Goal: Task Accomplishment & Management: Manage account settings

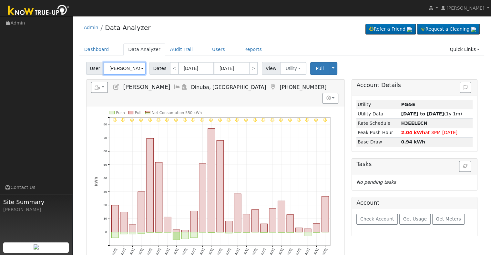
click at [121, 66] on input "Junior Gutierrez" at bounding box center [125, 68] width 42 height 13
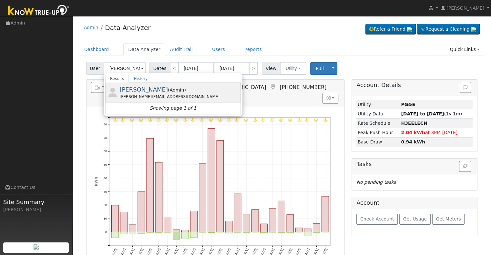
click at [152, 94] on div "brian@solarmaintenancepros.com" at bounding box center [179, 97] width 120 height 6
type input "[PERSON_NAME]"
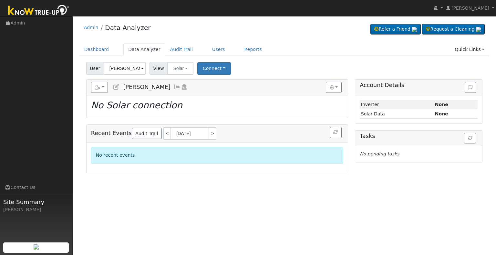
click at [117, 86] on icon at bounding box center [116, 87] width 7 height 6
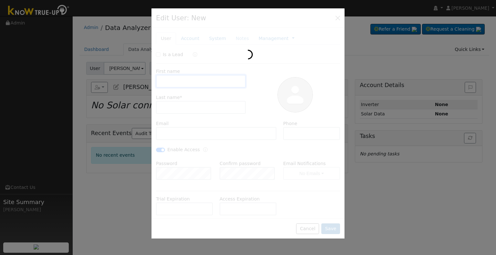
type input "Brian"
type input "Cleland"
type input "brian@solarmaintenancepros.com"
checkbox input "true"
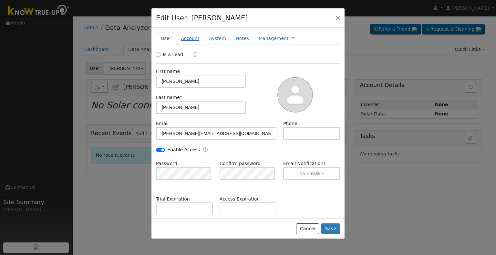
click at [183, 40] on link "Account" at bounding box center [190, 39] width 28 height 12
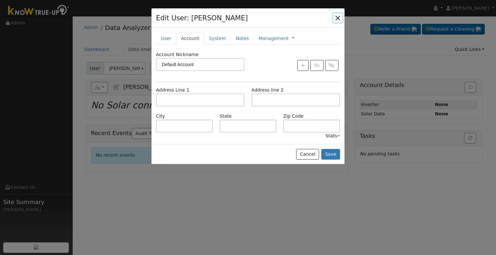
click at [339, 15] on button "button" at bounding box center [337, 17] width 9 height 9
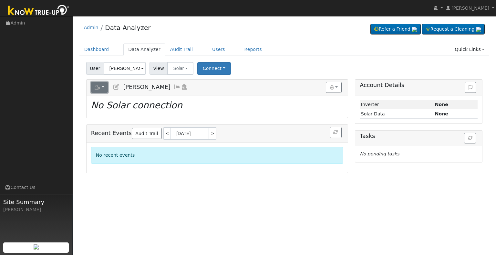
click at [102, 89] on button "button" at bounding box center [99, 87] width 17 height 11
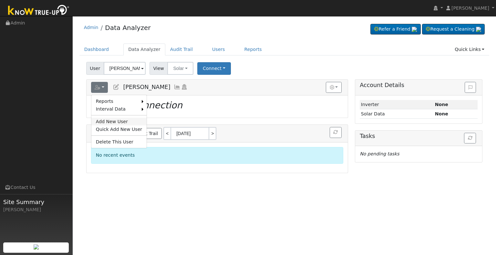
click at [118, 122] on link "Add New User" at bounding box center [118, 122] width 55 height 8
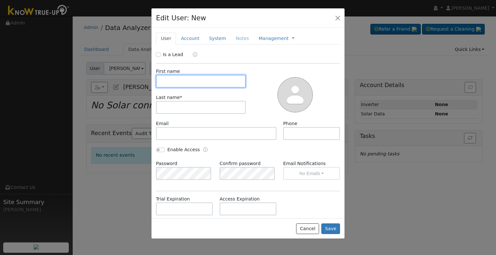
drag, startPoint x: 177, startPoint y: 84, endPoint x: 172, endPoint y: 82, distance: 5.7
click at [177, 83] on input "text" at bounding box center [201, 81] width 90 height 13
type input "Brian"
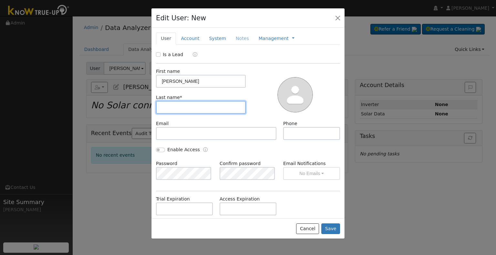
click at [187, 108] on input "text" at bounding box center [201, 107] width 90 height 13
type input "Cleland"
click at [268, 71] on div at bounding box center [295, 94] width 94 height 52
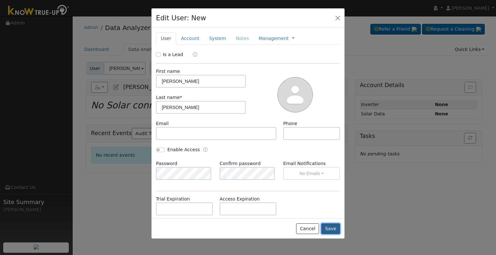
click at [336, 229] on button "Save" at bounding box center [330, 229] width 19 height 11
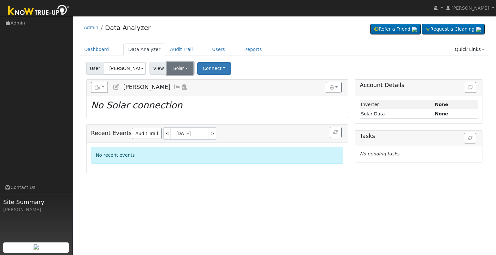
click at [184, 69] on button "Solar" at bounding box center [180, 68] width 26 height 13
click at [183, 82] on link "Utility" at bounding box center [188, 82] width 45 height 9
click at [216, 64] on button "Connect" at bounding box center [215, 68] width 34 height 13
click at [218, 80] on link "Select a Provider" at bounding box center [223, 82] width 50 height 9
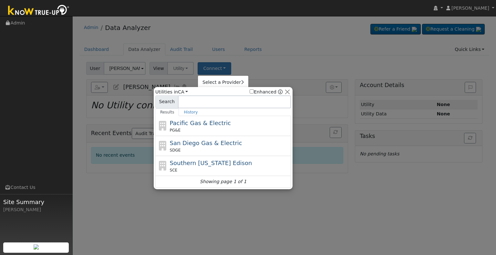
click at [187, 104] on input at bounding box center [234, 102] width 113 height 13
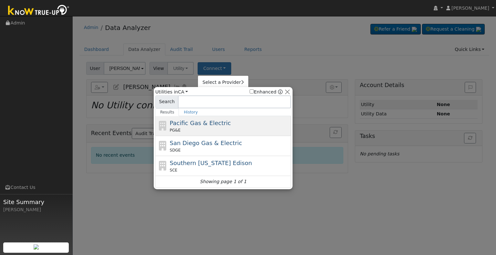
click at [189, 125] on span "Pacific Gas & Electric" at bounding box center [200, 123] width 61 height 7
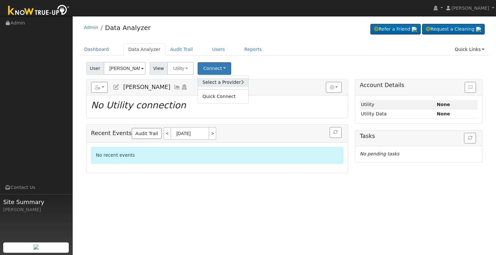
click at [212, 81] on link "Select a Provider" at bounding box center [223, 82] width 50 height 9
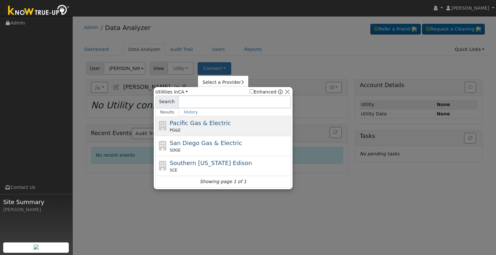
click at [203, 130] on div "PG&E" at bounding box center [230, 131] width 120 height 6
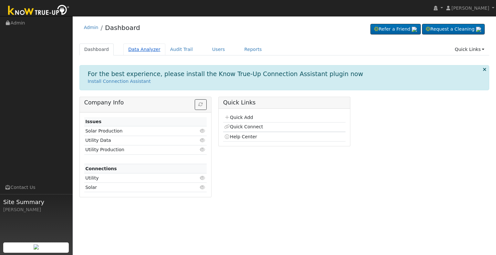
click at [129, 51] on link "Data Analyzer" at bounding box center [144, 50] width 42 height 12
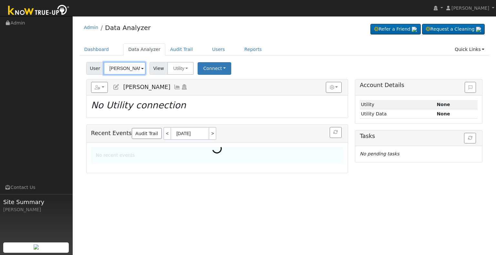
click at [123, 71] on input "[PERSON_NAME]" at bounding box center [125, 68] width 42 height 13
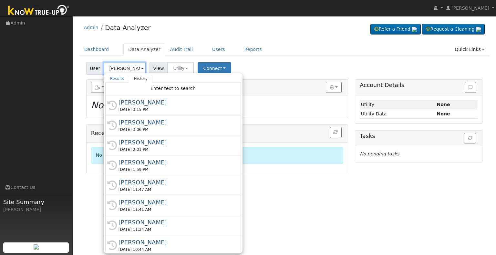
click at [123, 71] on input "[PERSON_NAME]" at bounding box center [125, 68] width 42 height 13
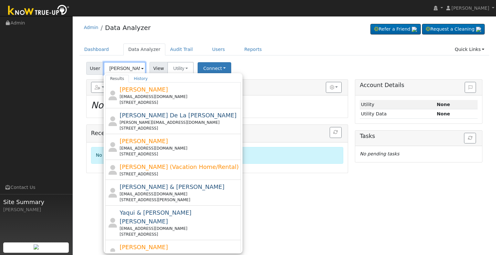
drag, startPoint x: 129, startPoint y: 67, endPoint x: 99, endPoint y: 65, distance: 30.7
click at [99, 65] on div "User Christine L Results History CHRISTINE DANELL Danellrentalproperties@gmail.…" at bounding box center [116, 68] width 61 height 13
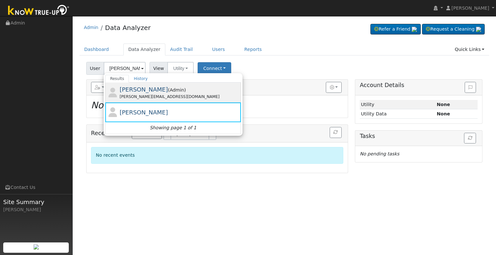
click at [159, 93] on div "Brian Cleland ( Admin ) brian@solarmaintenancepros.com" at bounding box center [179, 92] width 120 height 15
type input "[PERSON_NAME]"
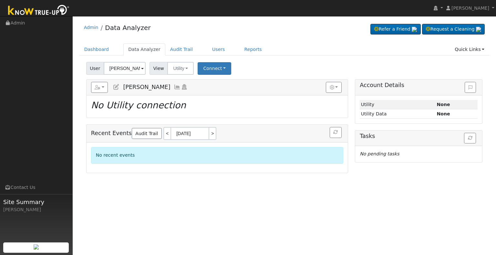
click at [115, 88] on icon at bounding box center [116, 87] width 7 height 6
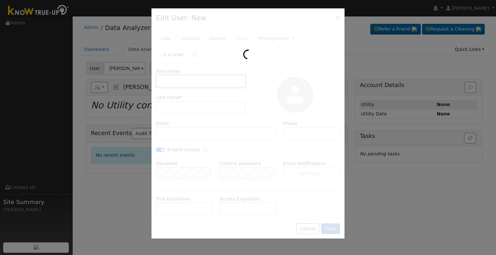
type input "[PERSON_NAME]"
type input "brian@solarmaintenancepros.com"
checkbox input "true"
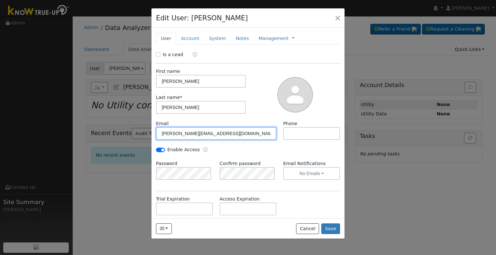
drag, startPoint x: 238, startPoint y: 135, endPoint x: 156, endPoint y: 135, distance: 82.0
click at [156, 135] on input "brian@solarmaintenancepros.com" at bounding box center [216, 133] width 120 height 13
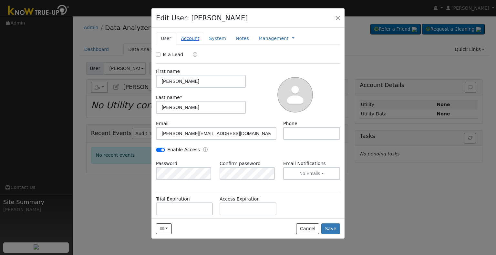
click at [191, 40] on link "Account" at bounding box center [190, 39] width 28 height 12
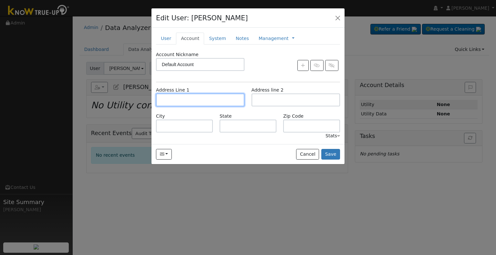
click at [187, 94] on input "text" at bounding box center [200, 100] width 88 height 13
paste input "30311 TITAN DR,COARSEGOLD,93614"
type input "30311 Titan Drive"
type input "Coarsegold"
type input "CA"
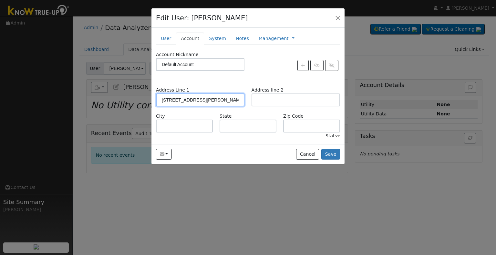
type input "93614"
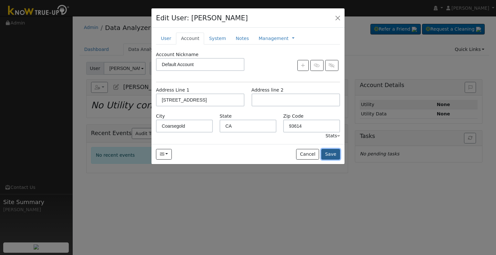
click at [336, 152] on button "Save" at bounding box center [330, 154] width 19 height 11
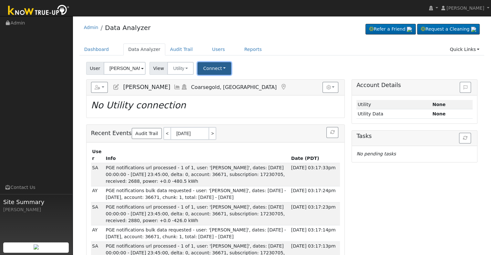
click at [213, 72] on button "Connect" at bounding box center [215, 68] width 34 height 13
click at [262, 58] on div "Dashboard Data Analyzer Audit Trail Users Reports Quick Links Quick Add Quick C…" at bounding box center [281, 53] width 405 height 18
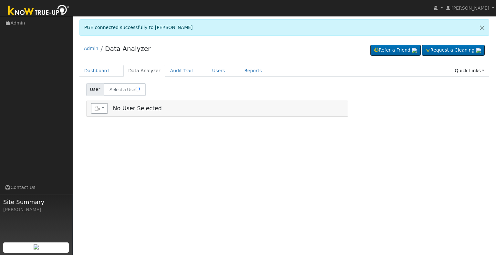
type input "[PERSON_NAME]"
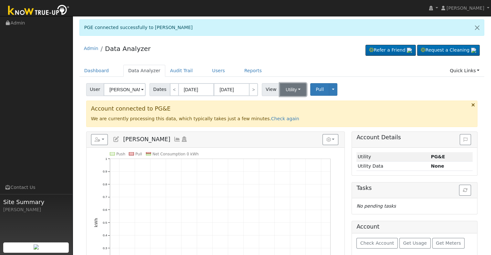
click at [285, 91] on button "Utility" at bounding box center [293, 89] width 26 height 13
click at [363, 94] on div "User Brian Cleland Account Default Account Default Account Primary Account Date…" at bounding box center [282, 88] width 394 height 15
click at [112, 138] on h5 "Reports Scenario Health Check Energy Audit Account Timeline User Audit Trail In…" at bounding box center [215, 139] width 249 height 11
click at [115, 138] on icon at bounding box center [116, 140] width 7 height 6
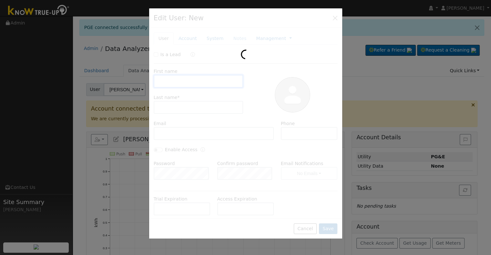
type input "Brian"
type input "Cleland"
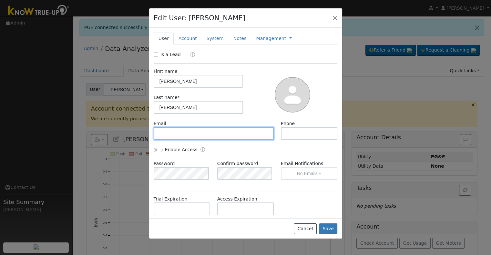
click at [173, 133] on input "text" at bounding box center [214, 133] width 120 height 13
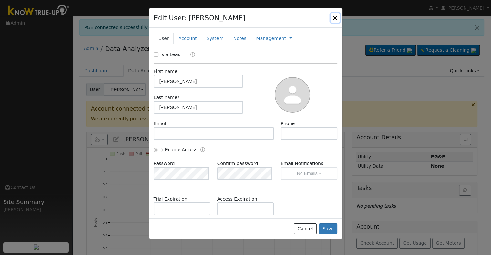
click at [335, 19] on button "button" at bounding box center [335, 17] width 9 height 9
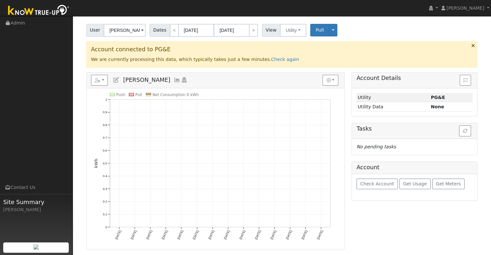
scroll to position [32, 0]
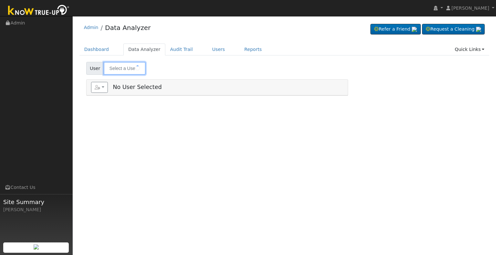
type input "[PERSON_NAME]"
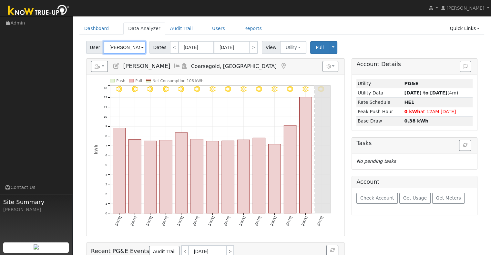
scroll to position [32, 0]
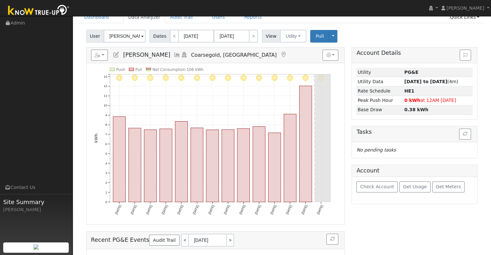
click at [174, 52] on link at bounding box center [177, 55] width 7 height 6
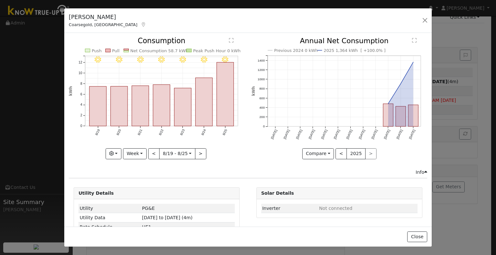
click at [214, 108] on icon "8/25 - Clear 8/24 - Clear 8/23 - MostlyClear 8/22 - MostlyClear 8/21 - MostlyCl…" at bounding box center [157, 96] width 176 height 118
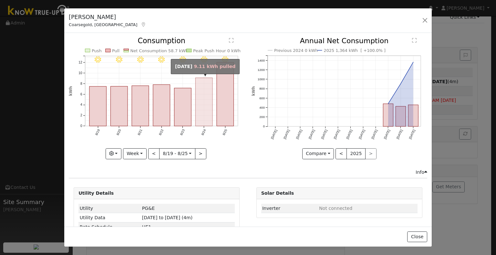
click at [206, 112] on rect "onclick=""" at bounding box center [204, 102] width 17 height 48
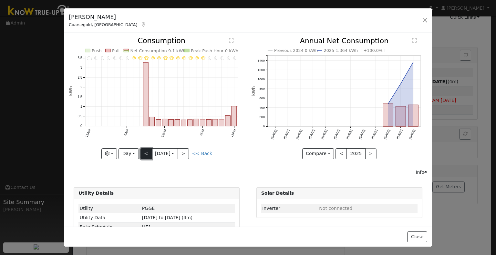
click at [140, 149] on button "<" at bounding box center [145, 154] width 11 height 11
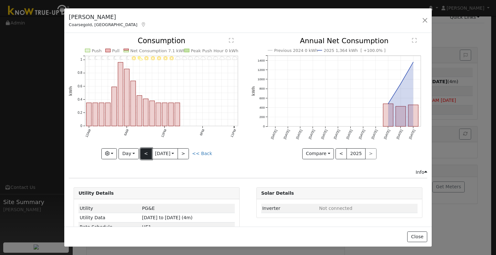
click at [142, 152] on button "<" at bounding box center [145, 154] width 11 height 11
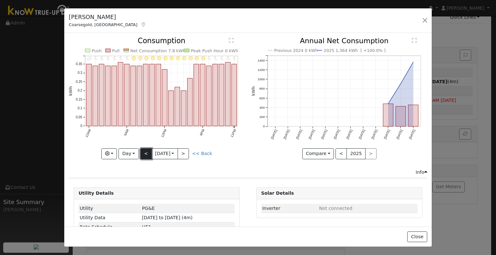
click at [147, 149] on button "<" at bounding box center [145, 154] width 11 height 11
type input "[DATE]"
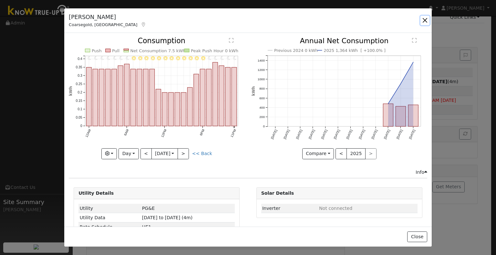
click at [427, 22] on button "button" at bounding box center [424, 20] width 9 height 9
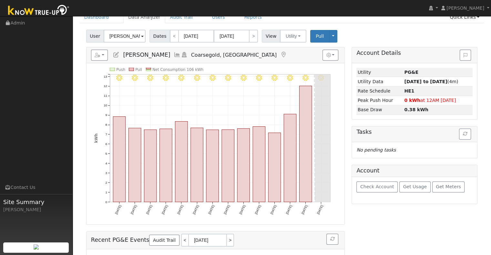
click at [358, 34] on div "User [PERSON_NAME] Account Default Account Default Account [STREET_ADDRESS][PER…" at bounding box center [282, 34] width 394 height 15
